Goal: Transaction & Acquisition: Obtain resource

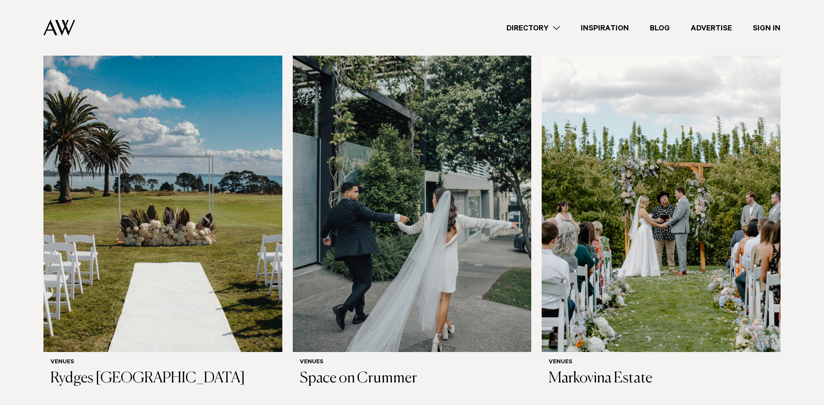
scroll to position [651, 0]
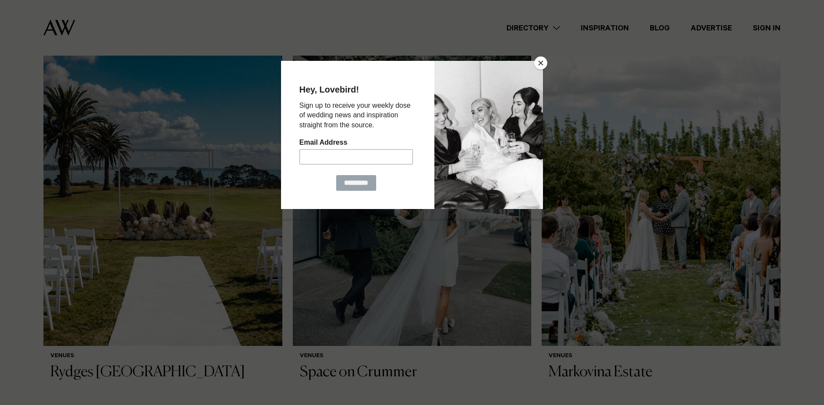
click at [545, 62] on button "Close" at bounding box center [540, 62] width 13 height 13
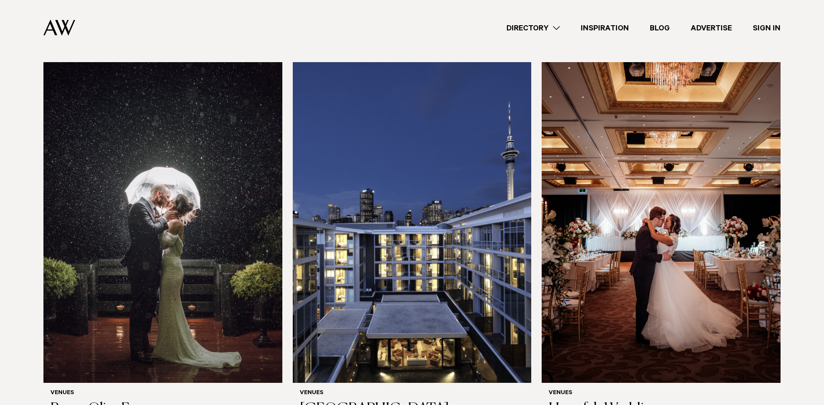
scroll to position [1824, 0]
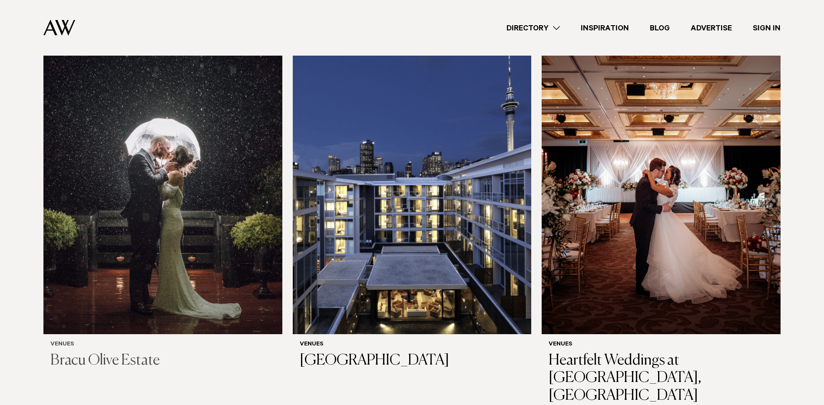
click at [119, 305] on img at bounding box center [162, 173] width 239 height 320
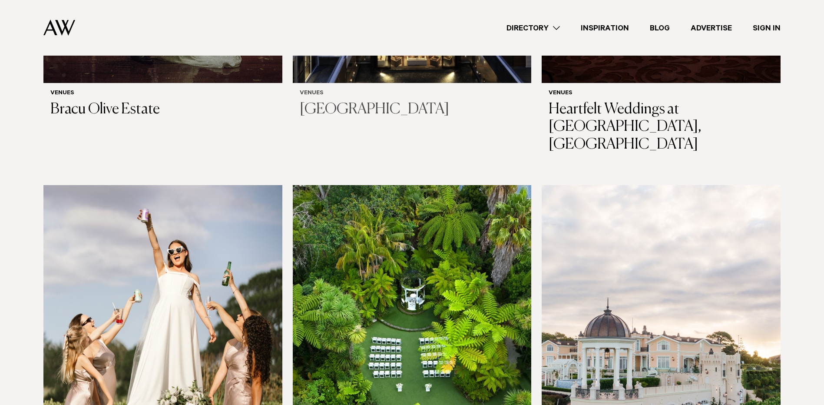
scroll to position [2214, 0]
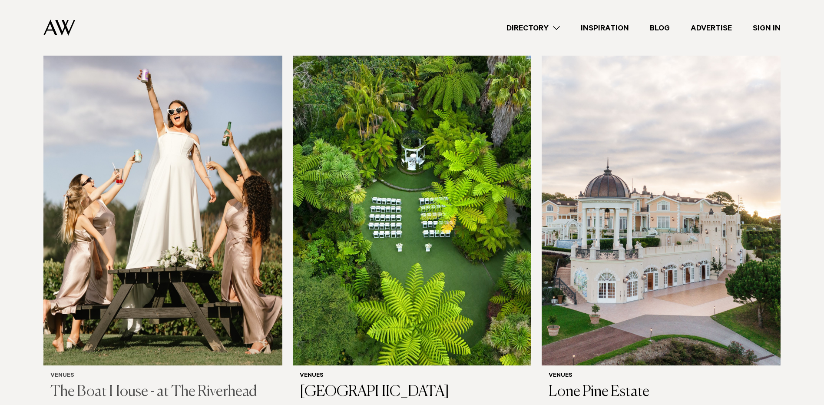
click at [187, 303] on img at bounding box center [162, 205] width 239 height 320
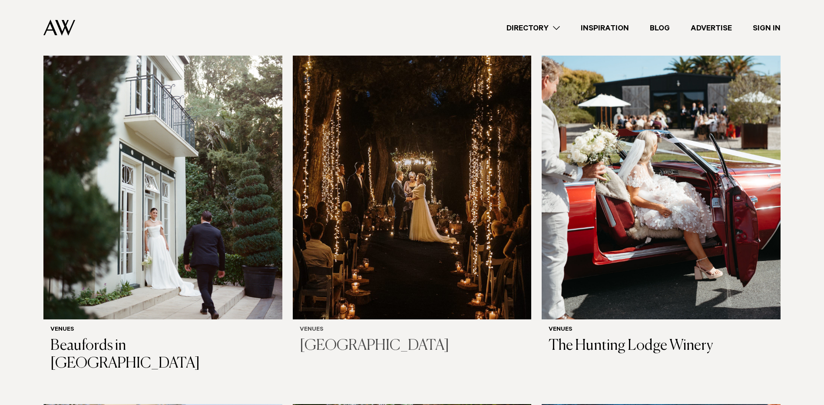
scroll to position [2605, 0]
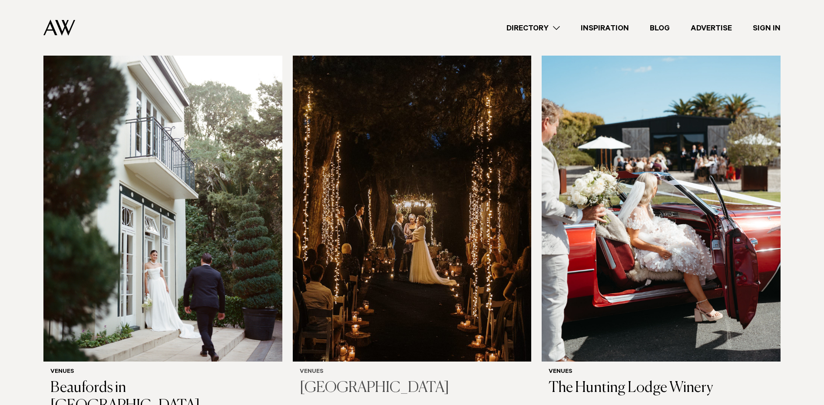
click at [407, 241] on img at bounding box center [412, 201] width 239 height 320
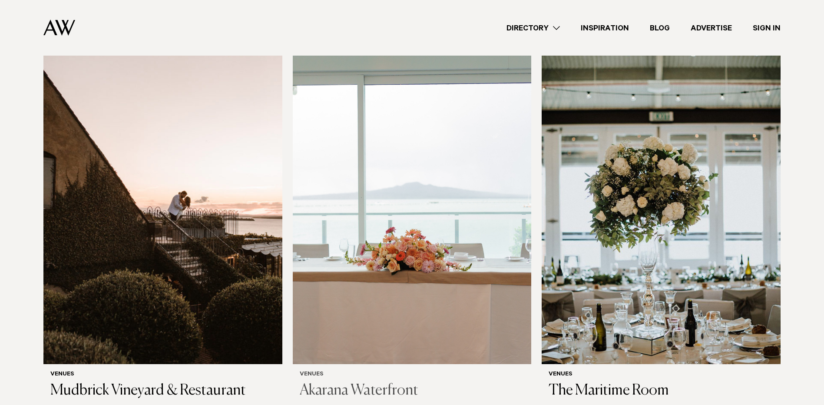
scroll to position [4168, 0]
click at [570, 279] on img at bounding box center [660, 203] width 239 height 320
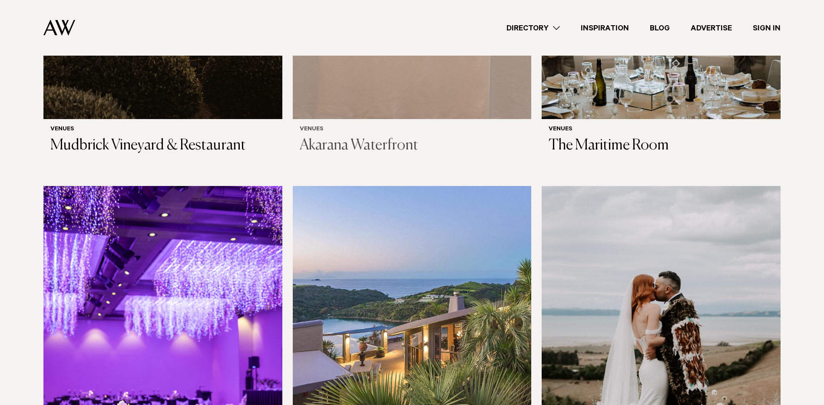
scroll to position [4515, 0]
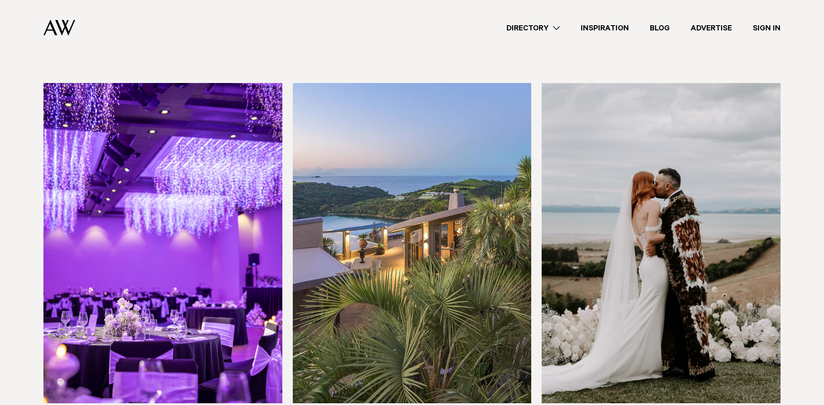
click at [755, 269] on img at bounding box center [660, 243] width 239 height 320
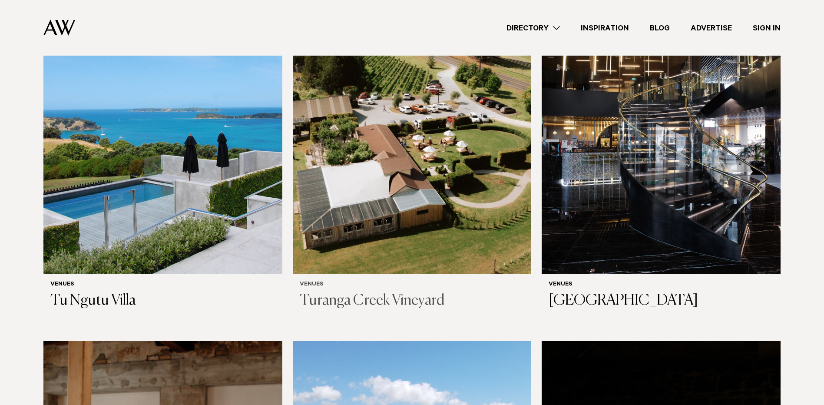
scroll to position [5427, 0]
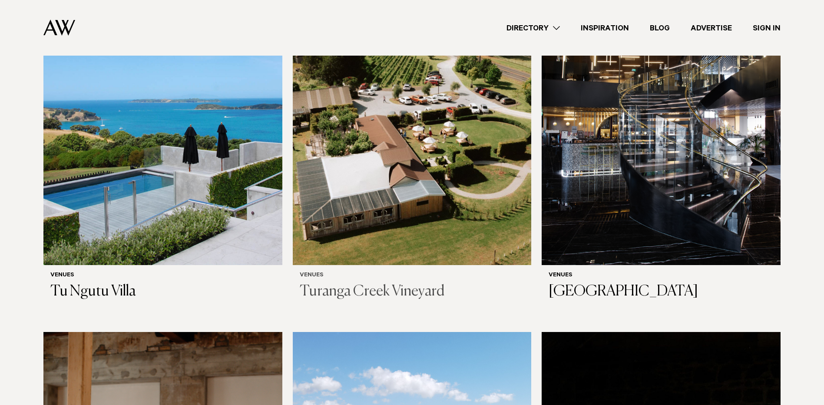
click at [340, 202] on img at bounding box center [412, 105] width 239 height 320
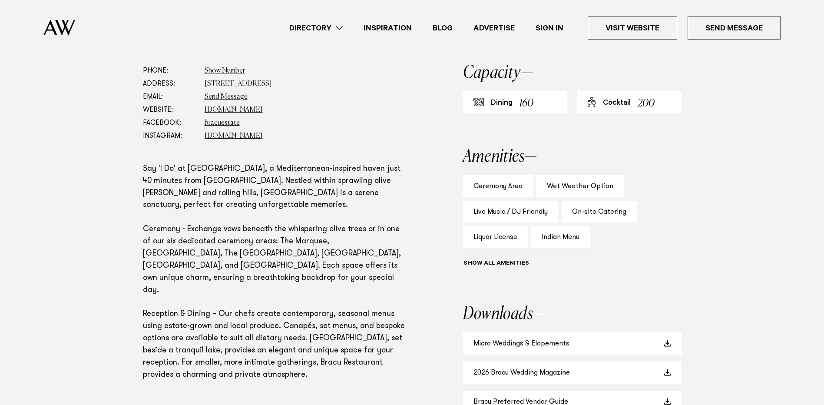
scroll to position [478, 0]
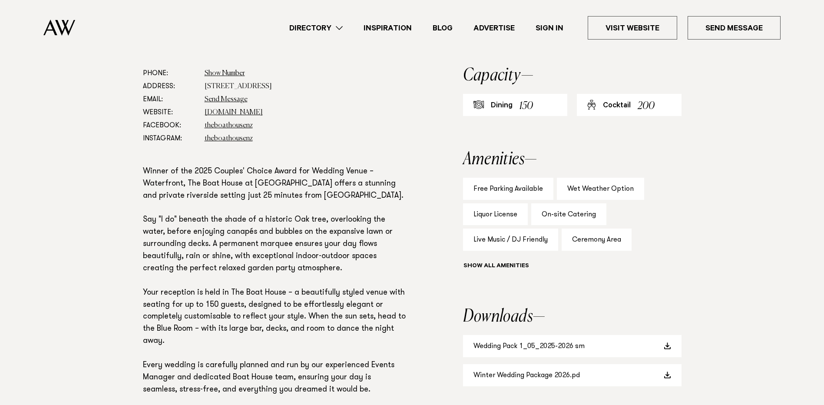
scroll to position [521, 0]
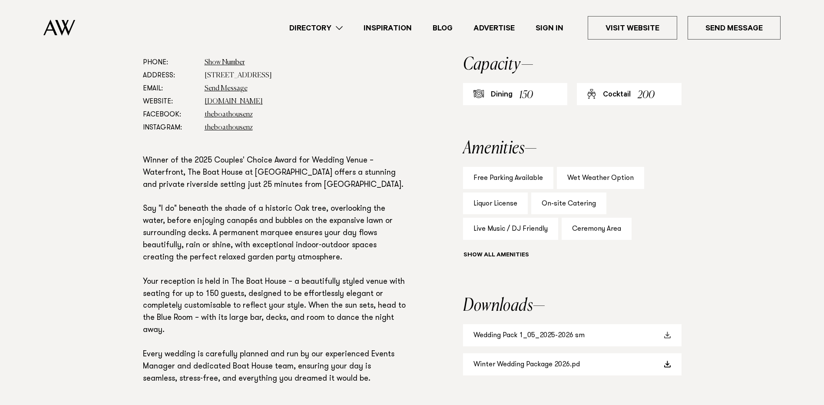
click at [557, 344] on link "Wedding Pack 1_05_2025-2026 sm" at bounding box center [572, 335] width 218 height 22
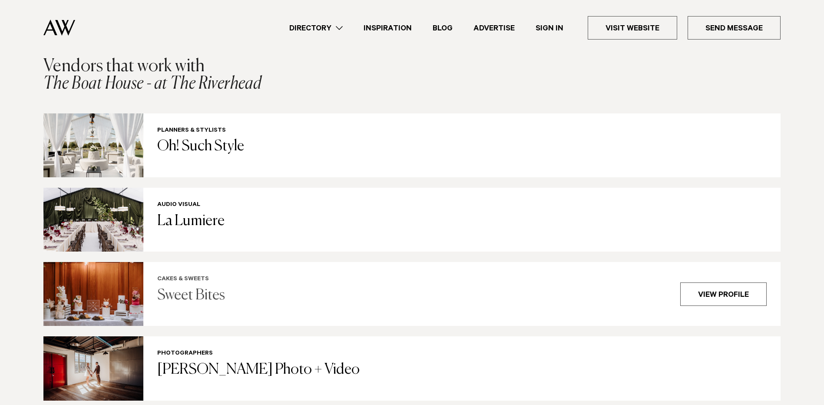
scroll to position [1606, 0]
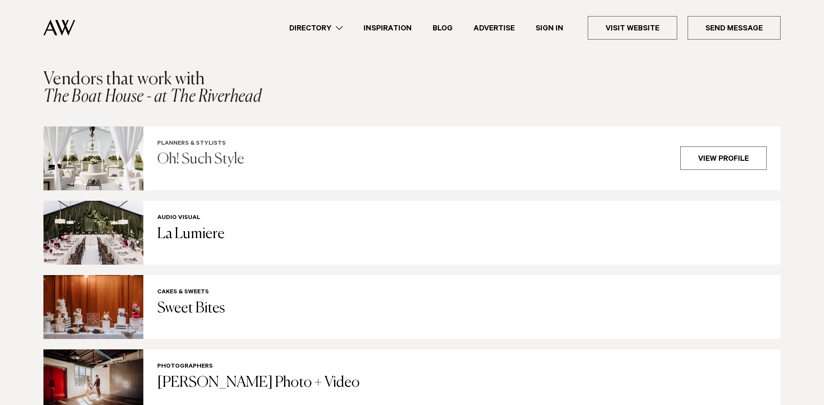
click at [274, 151] on h3 "Oh! Such Style" at bounding box center [413, 160] width 512 height 18
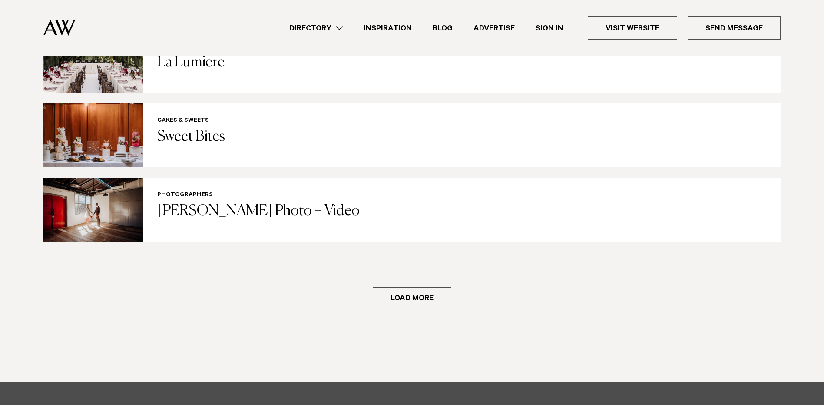
scroll to position [1780, 0]
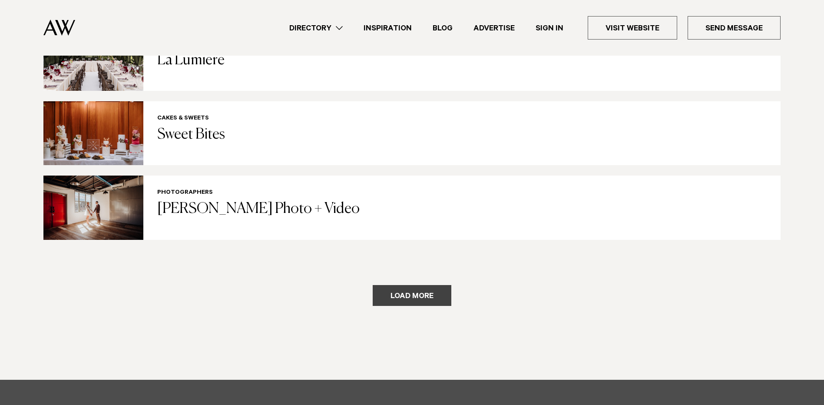
click at [397, 285] on button "Load more" at bounding box center [412, 295] width 79 height 21
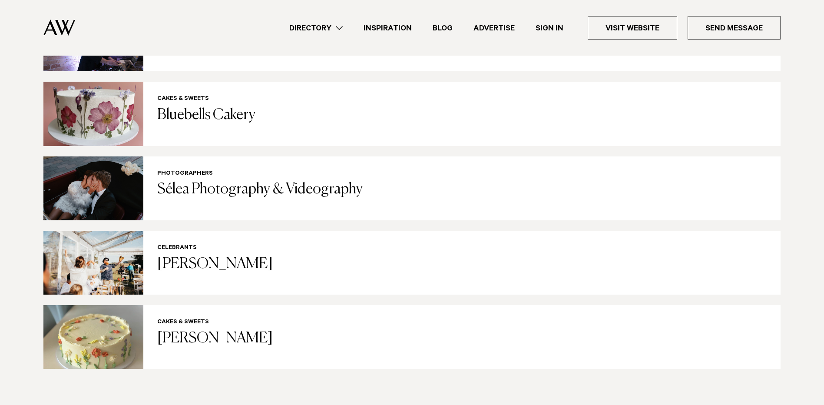
scroll to position [2518, 0]
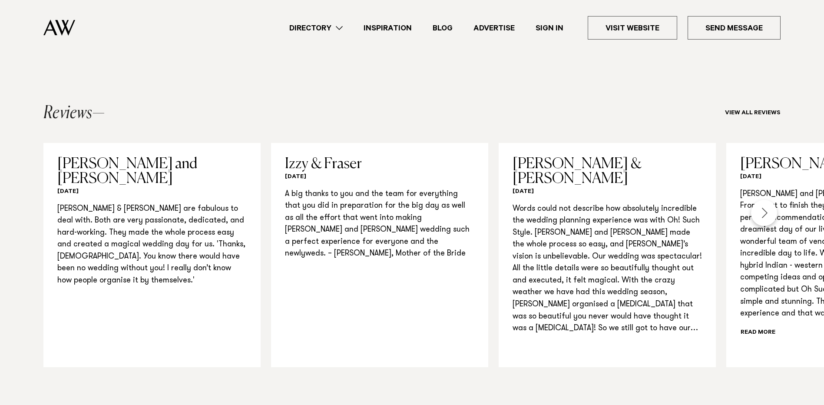
scroll to position [738, 0]
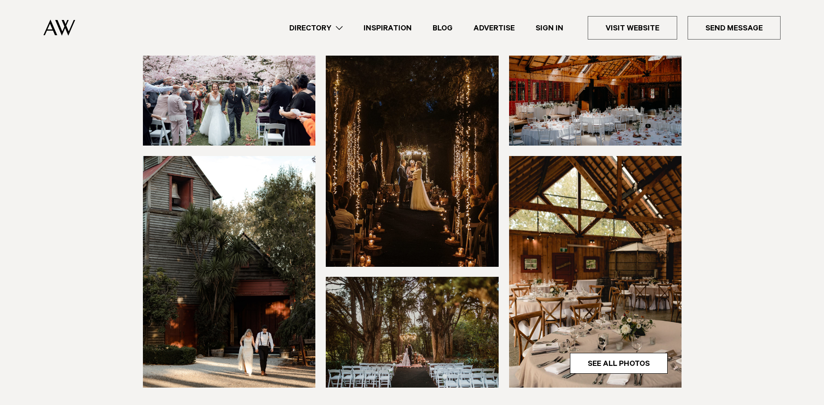
scroll to position [130, 0]
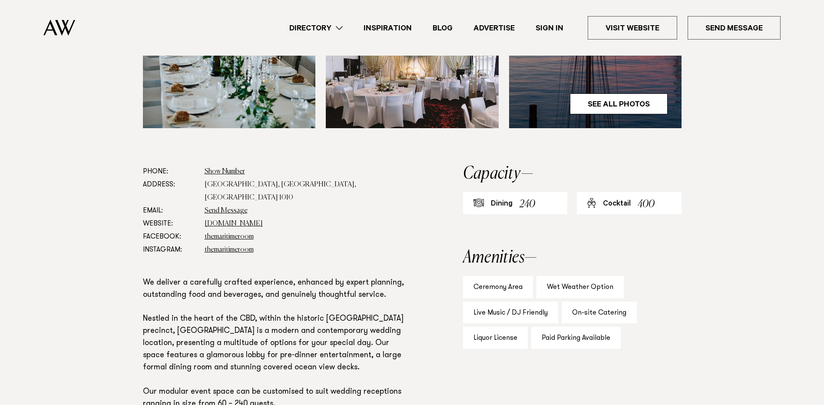
scroll to position [478, 0]
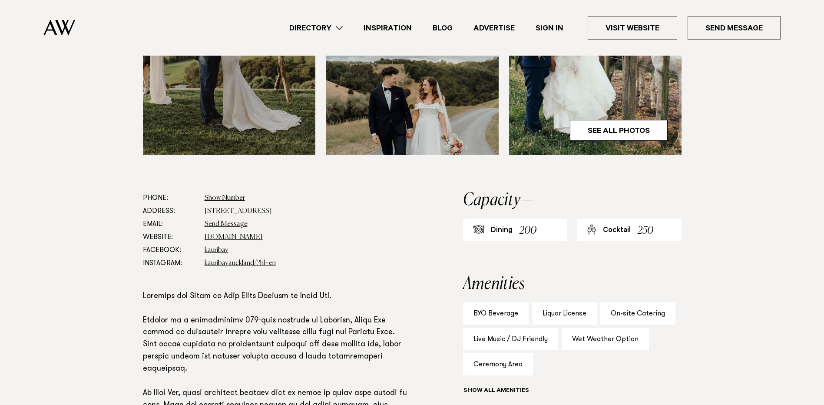
scroll to position [434, 0]
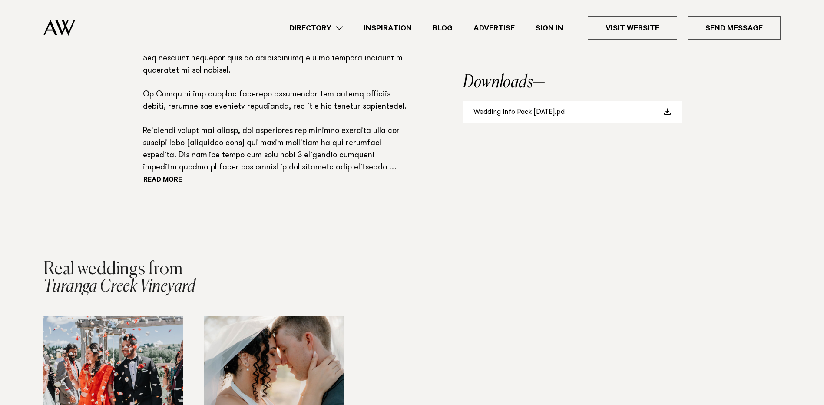
scroll to position [738, 0]
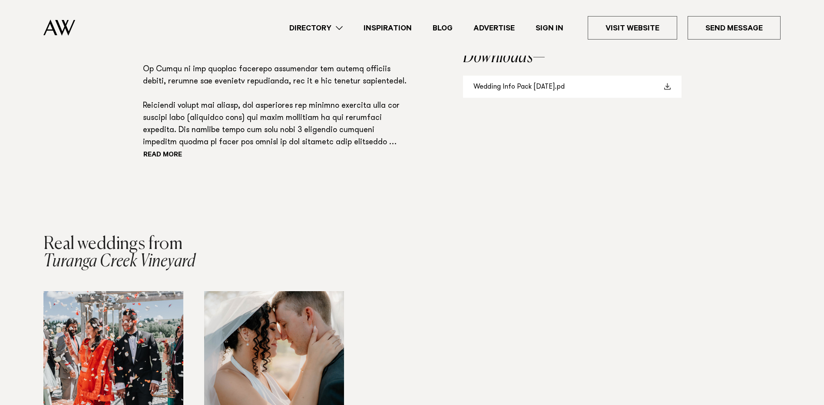
click at [518, 92] on link "Wedding Info Pack [DATE].pd" at bounding box center [572, 87] width 218 height 22
